Goal: Find specific page/section: Find specific page/section

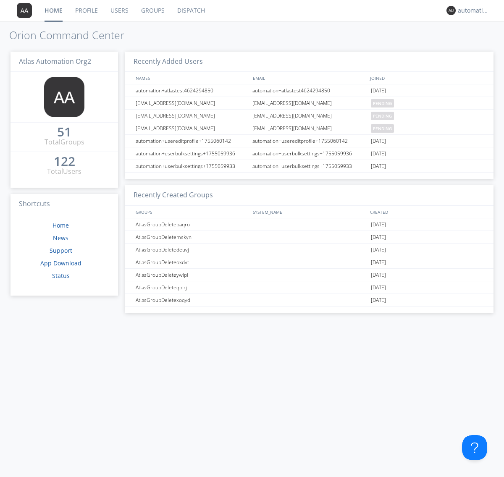
click at [190, 11] on link "Dispatch" at bounding box center [191, 10] width 40 height 21
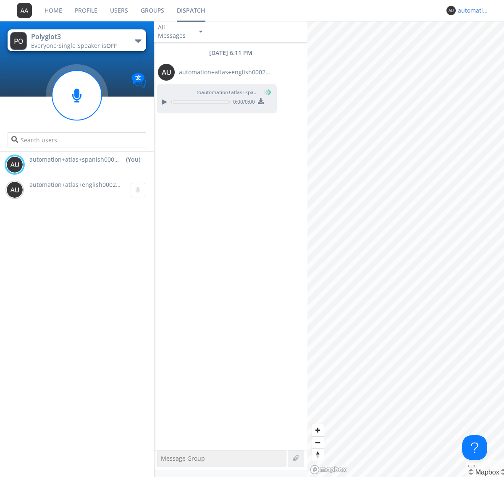
click at [472, 11] on div "automation+atlas+spanish0002+org2" at bounding box center [474, 10] width 32 height 8
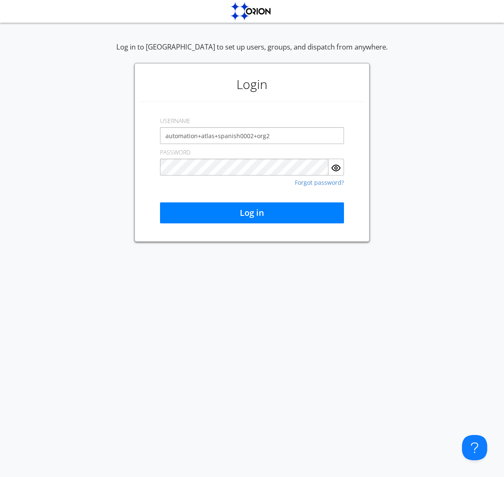
type input "automation+atlas+spanish0002+org2"
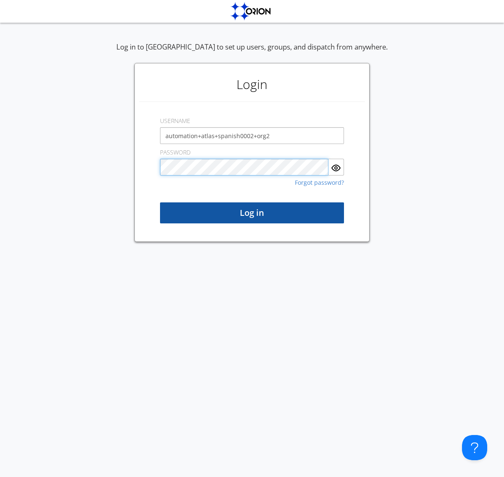
click at [252, 213] on button "Log in" at bounding box center [252, 213] width 184 height 21
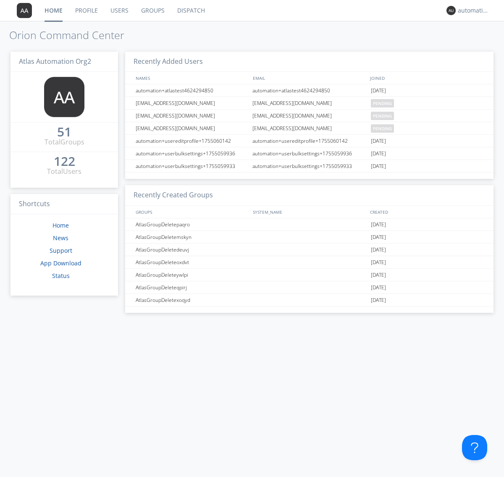
click at [190, 11] on link "Dispatch" at bounding box center [191, 10] width 40 height 21
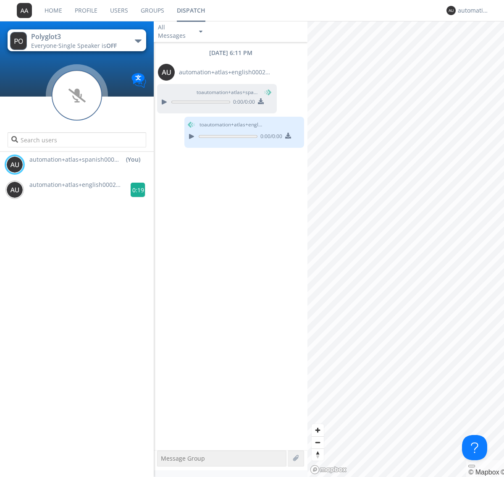
click at [135, 190] on g at bounding box center [138, 190] width 15 height 15
